Goal: Register for event/course

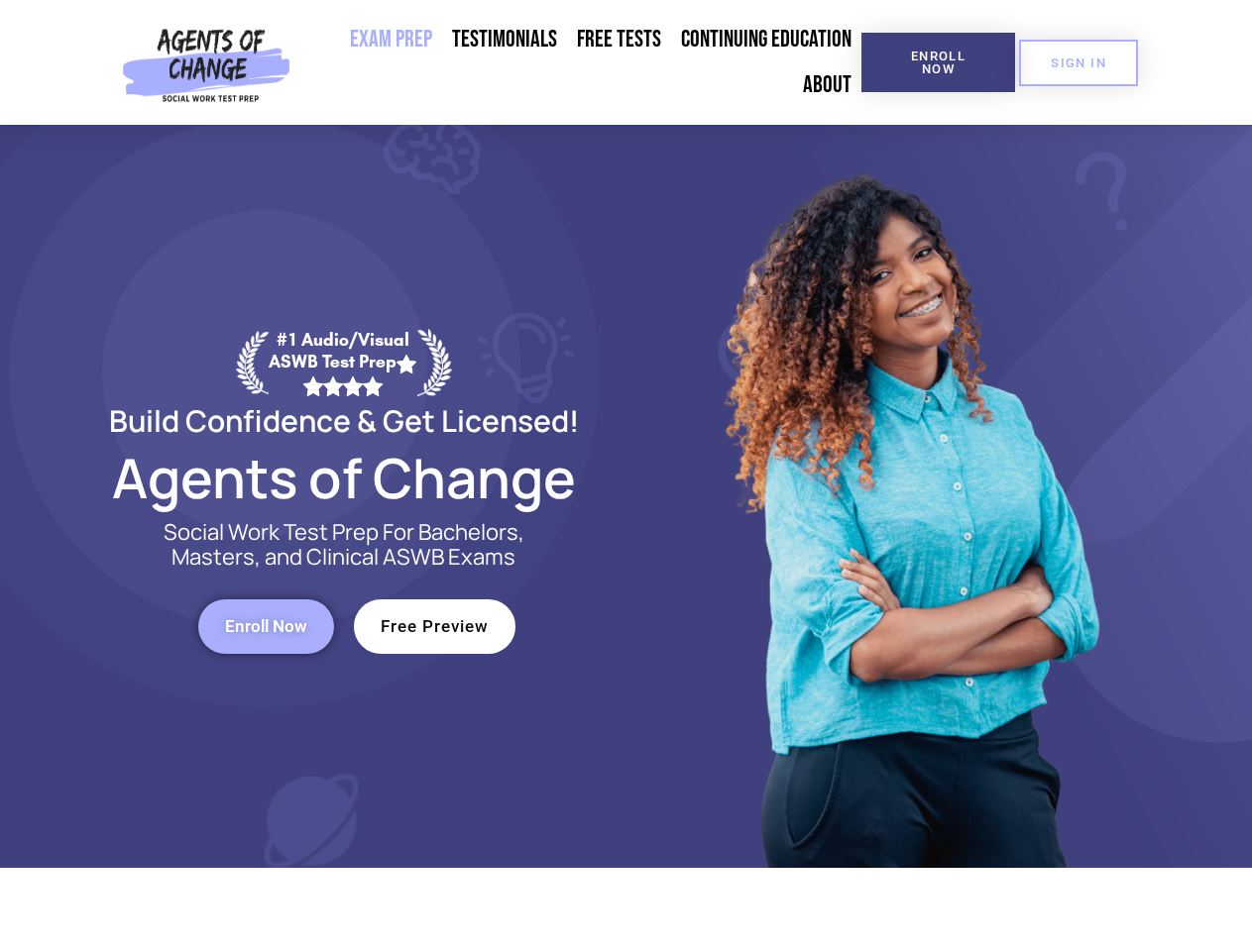
click at [626, 476] on div at bounding box center [908, 496] width 565 height 743
click at [938, 62] on span "Enroll Now" at bounding box center [938, 63] width 90 height 26
click at [1078, 62] on span "SIGN IN" at bounding box center [1078, 62] width 55 height 13
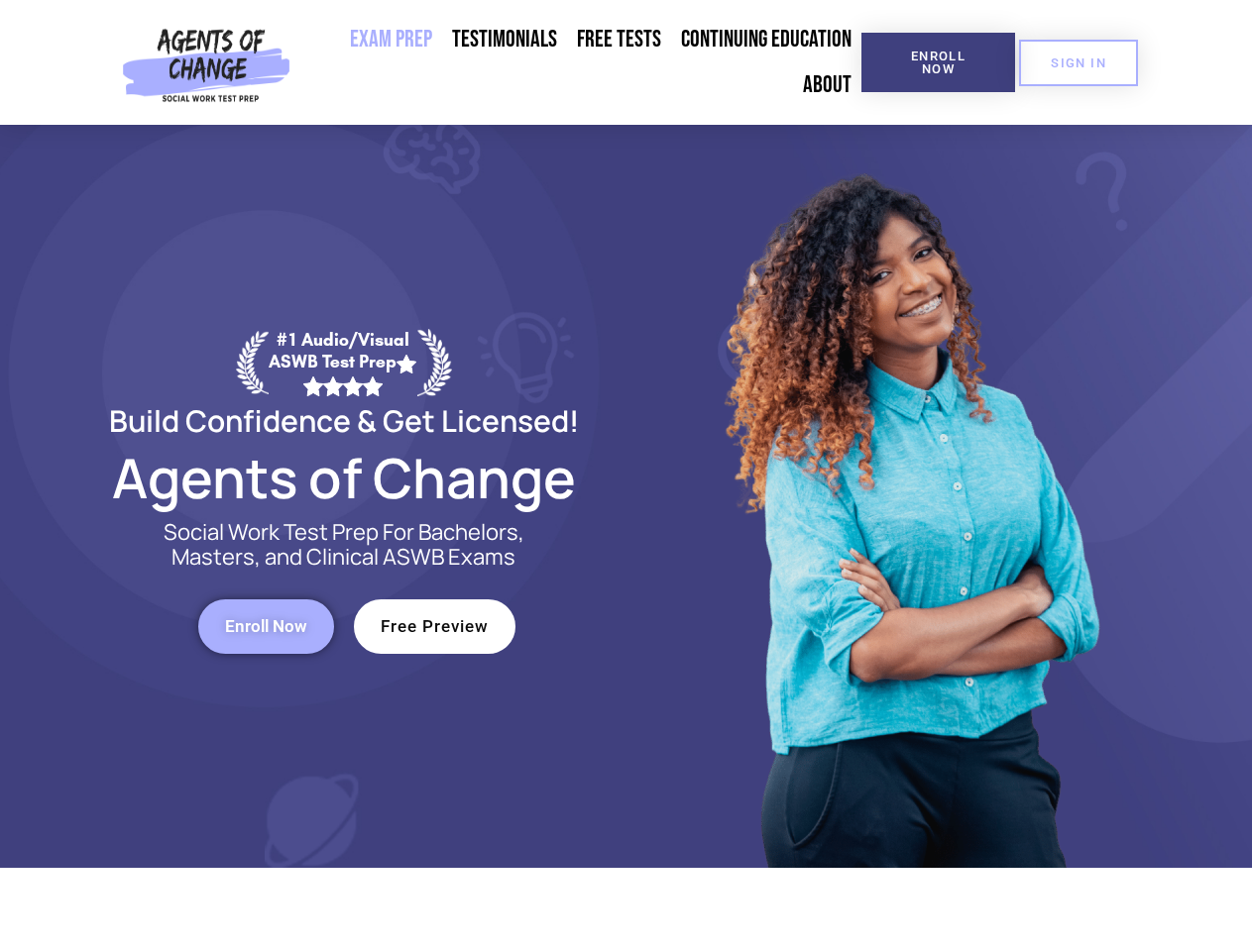
click at [266, 626] on span "Enroll Now" at bounding box center [266, 626] width 82 height 17
click at [434, 626] on span "Free Preview" at bounding box center [435, 626] width 108 height 17
